Goal: Task Accomplishment & Management: Manage account settings

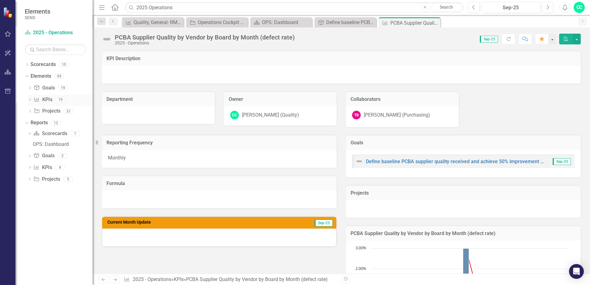
click at [56, 100] on div "19" at bounding box center [61, 99] width 10 height 5
click at [61, 99] on div "19" at bounding box center [61, 99] width 10 height 5
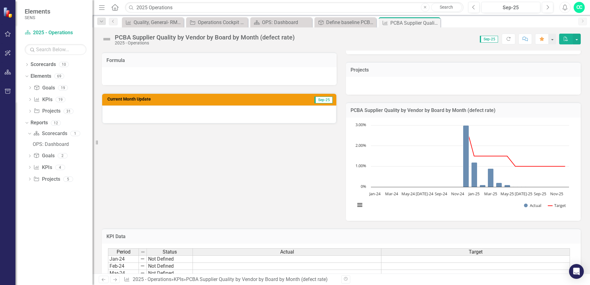
scroll to position [123, 0]
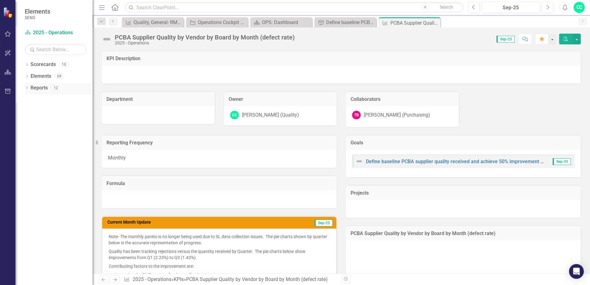
click at [27, 89] on icon at bounding box center [27, 87] width 2 height 3
drag, startPoint x: 290, startPoint y: 28, endPoint x: 292, endPoint y: 24, distance: 4.8
click at [290, 28] on div "PCBA Supplier Quality by Vendor by Board by Month (defect rate) 2025 - Operatio…" at bounding box center [342, 36] width 498 height 19
click at [292, 23] on div "OPS: Dashboard" at bounding box center [282, 23] width 41 height 8
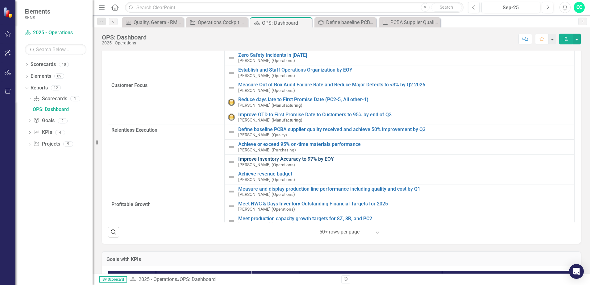
click at [294, 161] on link "Improve Inventory Accuracy to 97% by EOY" at bounding box center [404, 159] width 333 height 6
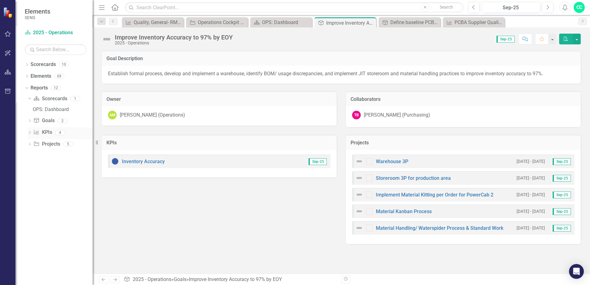
click at [55, 132] on div "KPI KPIs 4" at bounding box center [62, 133] width 59 height 12
click at [63, 131] on div "4" at bounding box center [60, 132] width 10 height 5
click at [162, 22] on div "Quality, General- RMR Cycle Time" at bounding box center [154, 23] width 41 height 8
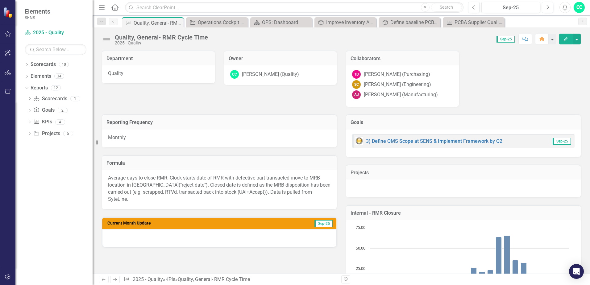
scroll to position [93, 0]
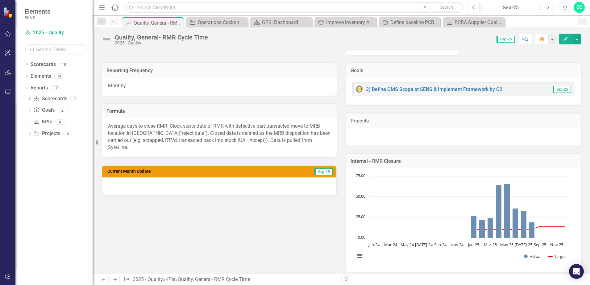
click at [566, 38] on icon "Edit" at bounding box center [566, 39] width 6 height 4
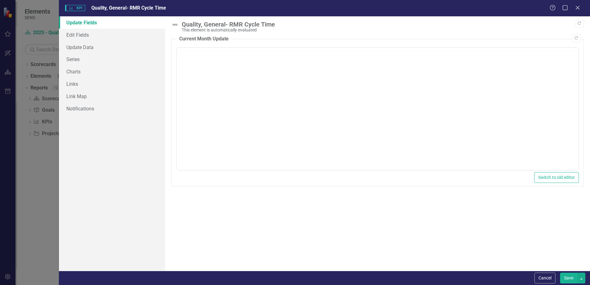
scroll to position [0, 0]
click at [80, 32] on link "Edit Fields" at bounding box center [112, 35] width 106 height 12
